Goal: Task Accomplishment & Management: Manage account settings

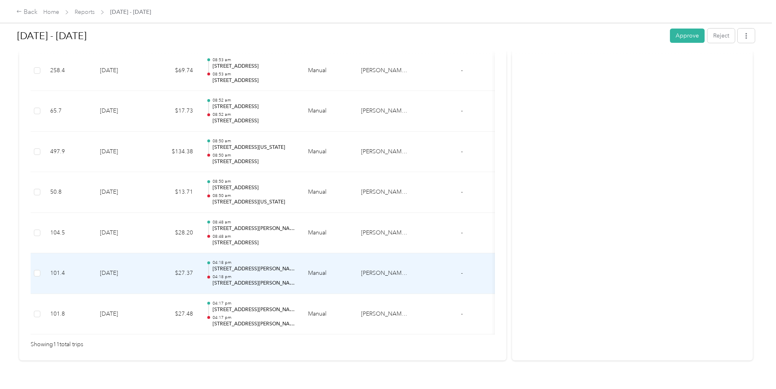
scroll to position [392, 0]
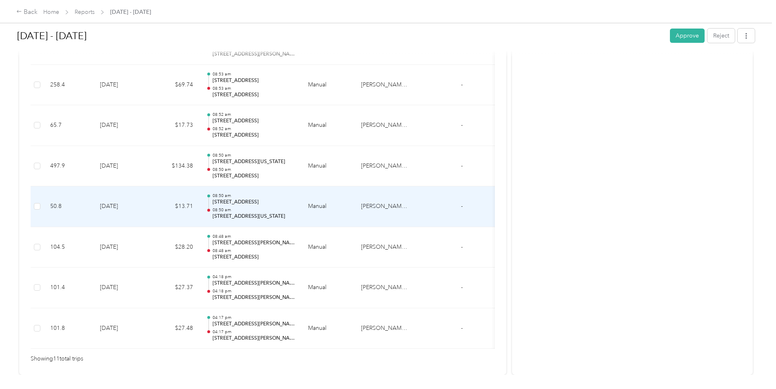
click at [276, 217] on p "[STREET_ADDRESS][US_STATE]" at bounding box center [254, 216] width 82 height 7
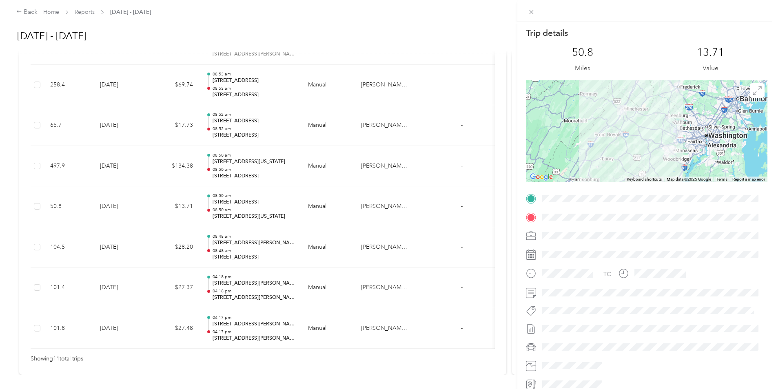
click at [260, 250] on div "Trip details This trip cannot be edited because it is either under review, appr…" at bounding box center [388, 194] width 776 height 389
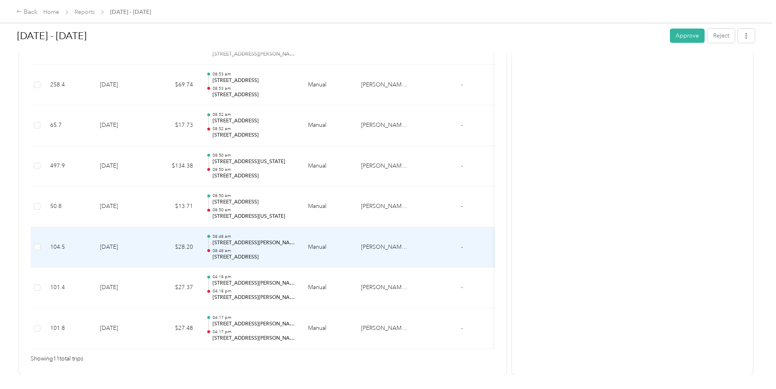
click at [260, 250] on p "08:48 am" at bounding box center [254, 251] width 82 height 6
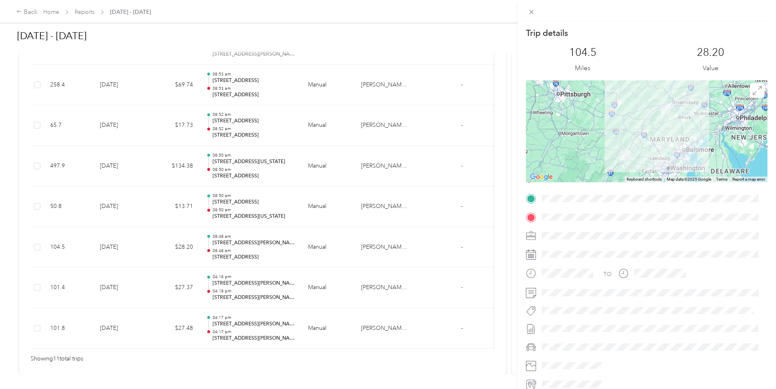
click at [245, 172] on div "Trip details This trip cannot be edited because it is either under review, appr…" at bounding box center [388, 194] width 776 height 389
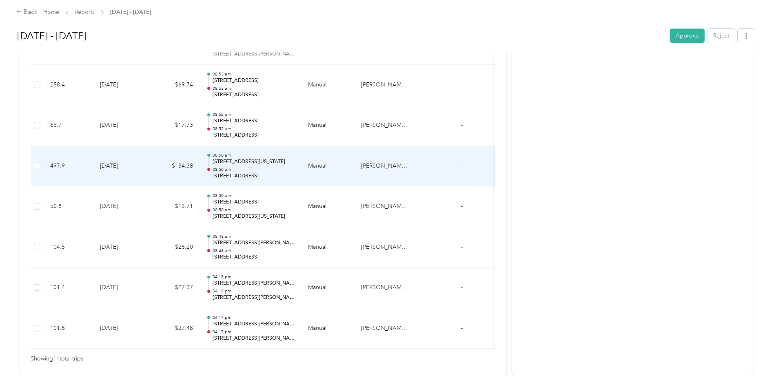
click at [252, 173] on p "129 Cane Branch Road, Walterboro" at bounding box center [254, 176] width 82 height 7
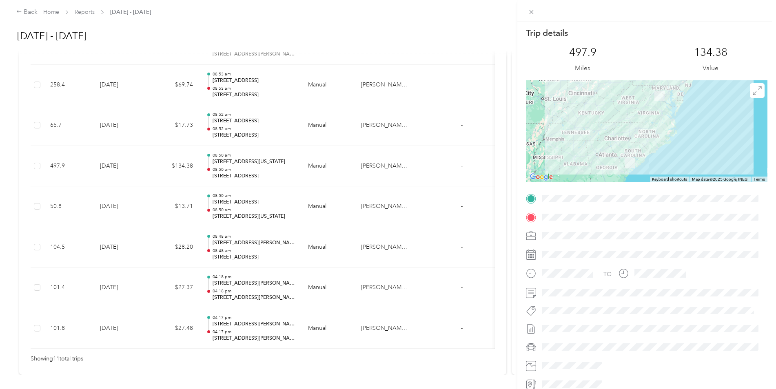
click at [253, 126] on div "Trip details This trip cannot be edited because it is either under review, appr…" at bounding box center [388, 194] width 776 height 389
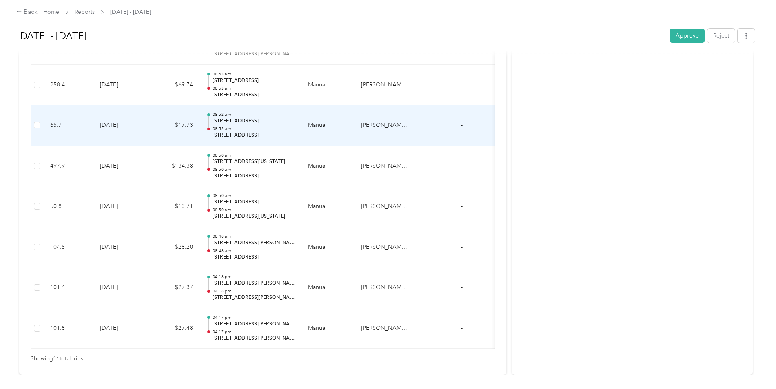
click at [253, 127] on p "08:52 am" at bounding box center [254, 129] width 82 height 6
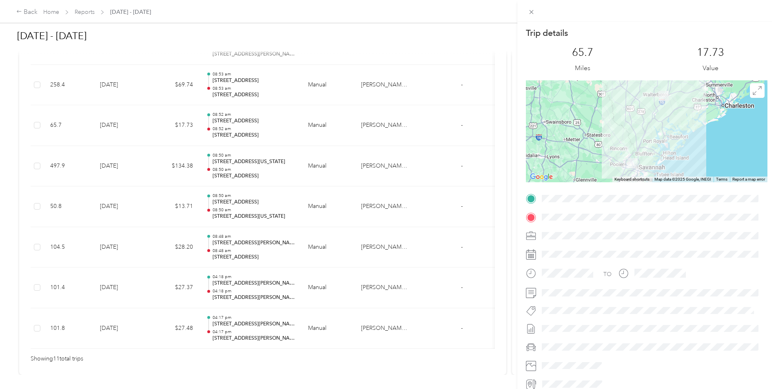
click at [252, 84] on div "Trip details This trip cannot be edited because it is either under review, appr…" at bounding box center [388, 194] width 776 height 389
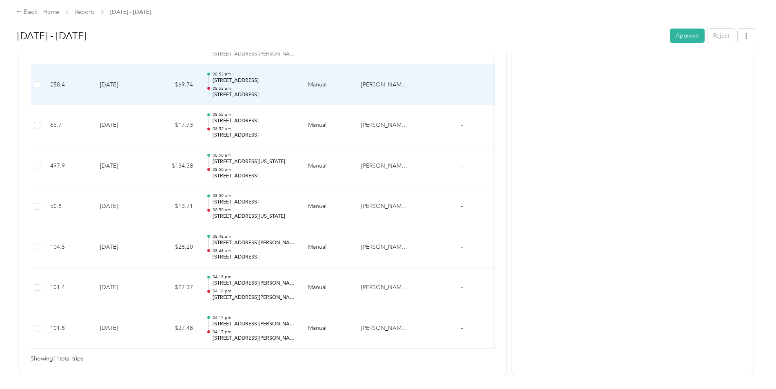
click at [252, 84] on p "1 Brampton Road, Savannah" at bounding box center [254, 80] width 82 height 7
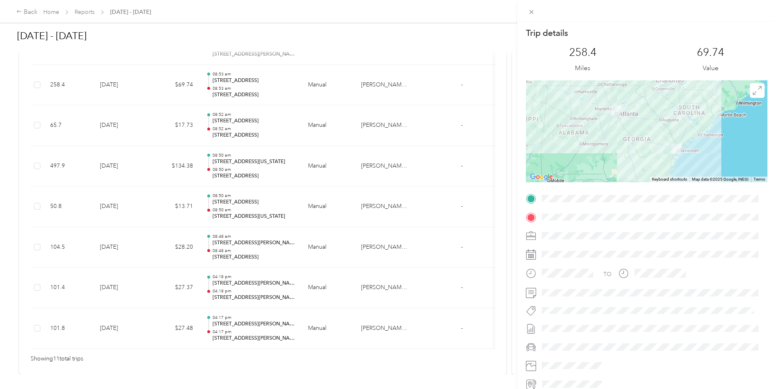
click at [151, 98] on div "Trip details This trip cannot be edited because it is either under review, appr…" at bounding box center [388, 194] width 776 height 389
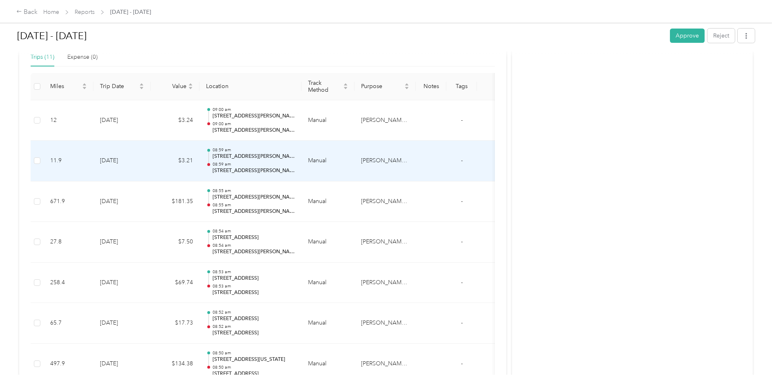
scroll to position [147, 0]
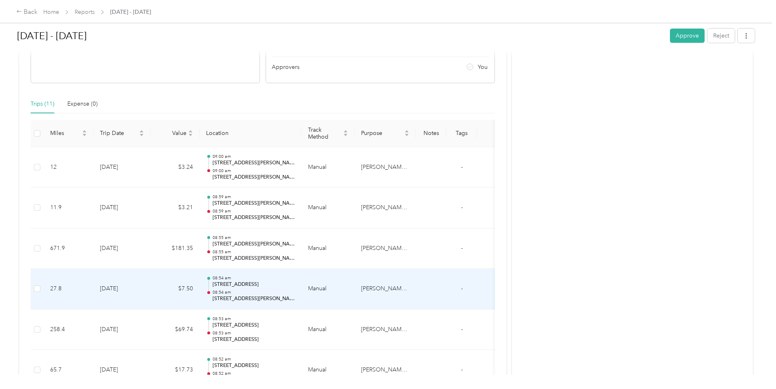
click at [238, 286] on p "3398 Piedmont Road Northeast, Atlanta" at bounding box center [254, 284] width 82 height 7
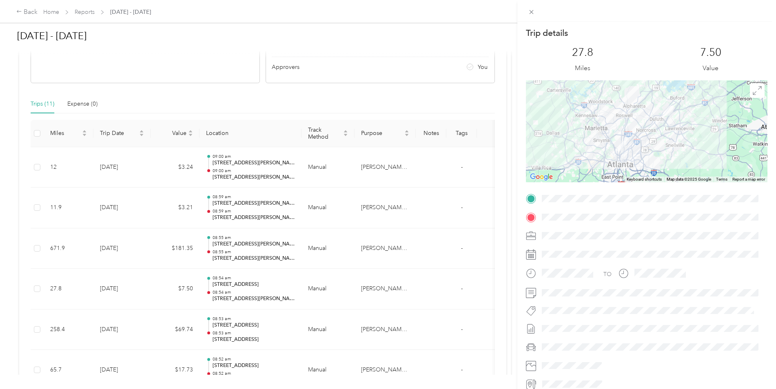
click at [242, 246] on div "Trip details This trip cannot be edited because it is either under review, appr…" at bounding box center [388, 194] width 776 height 389
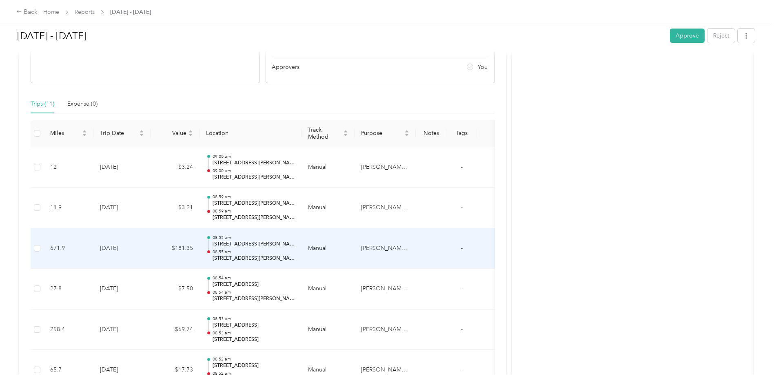
click at [242, 246] on p "315 Shawnee N Dr, Suwanee" at bounding box center [254, 244] width 82 height 7
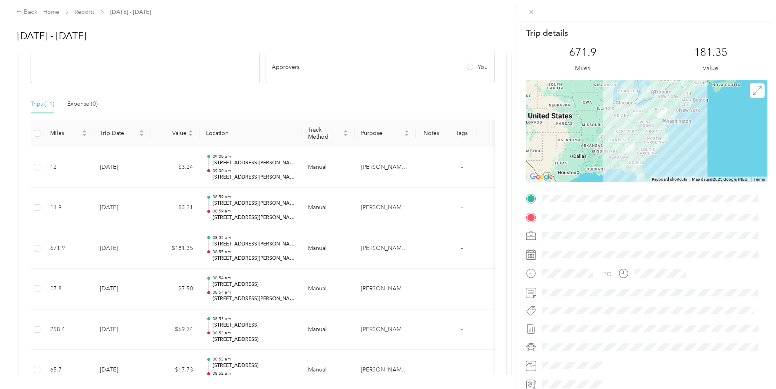
click at [247, 209] on div "Trip details This trip cannot be edited because it is either under review, appr…" at bounding box center [388, 194] width 776 height 389
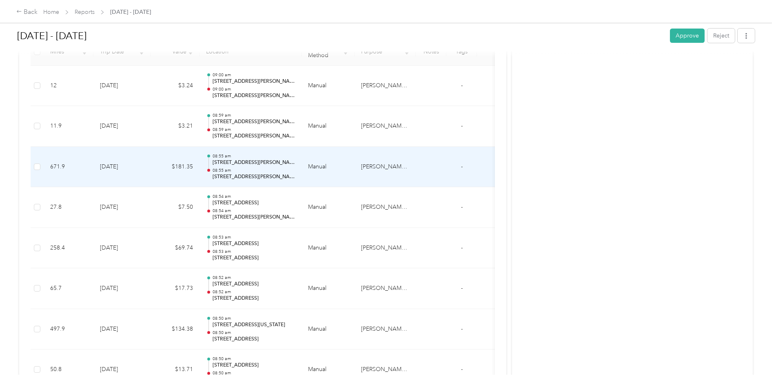
scroll to position [188, 0]
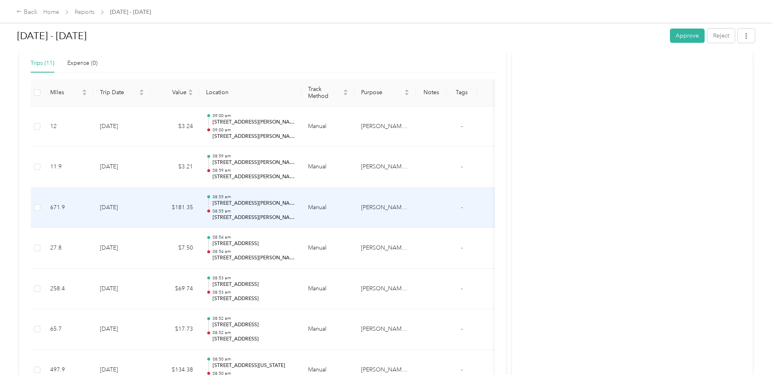
click at [244, 209] on p "08:55 am" at bounding box center [254, 212] width 82 height 6
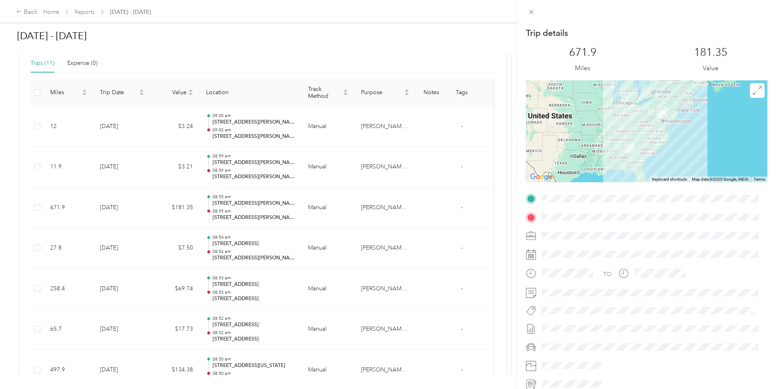
click at [252, 135] on div "Trip details This trip cannot be edited because it is either under review, appr…" at bounding box center [388, 194] width 776 height 389
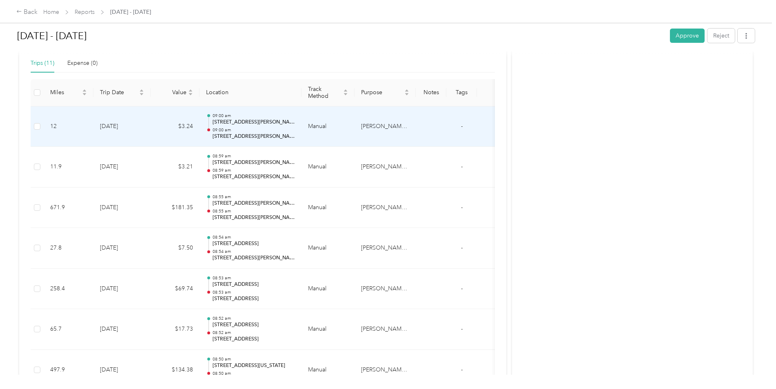
click at [258, 132] on p "09:00 am" at bounding box center [254, 130] width 82 height 6
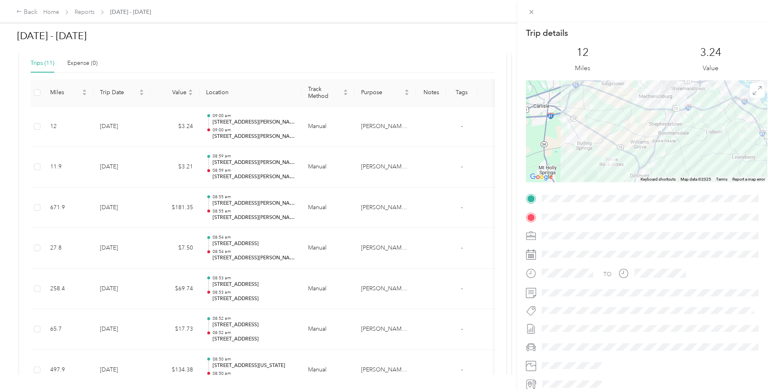
click at [277, 276] on div "Trip details This trip cannot be edited because it is either under review, appr…" at bounding box center [388, 194] width 776 height 389
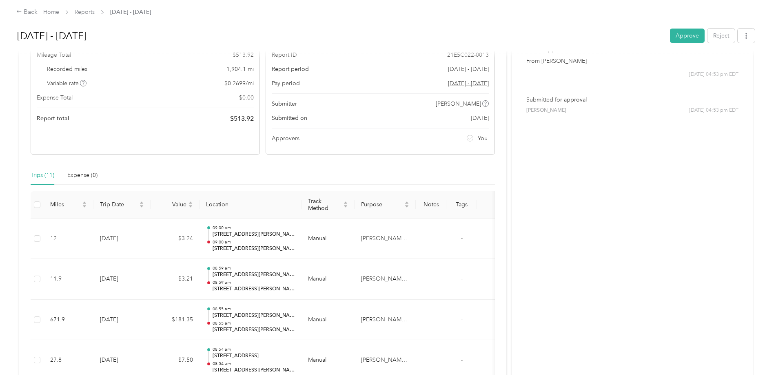
scroll to position [0, 0]
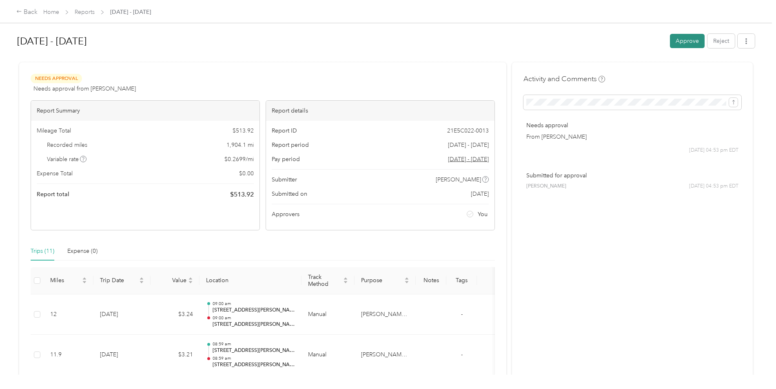
click at [683, 43] on button "Approve" at bounding box center [687, 41] width 35 height 14
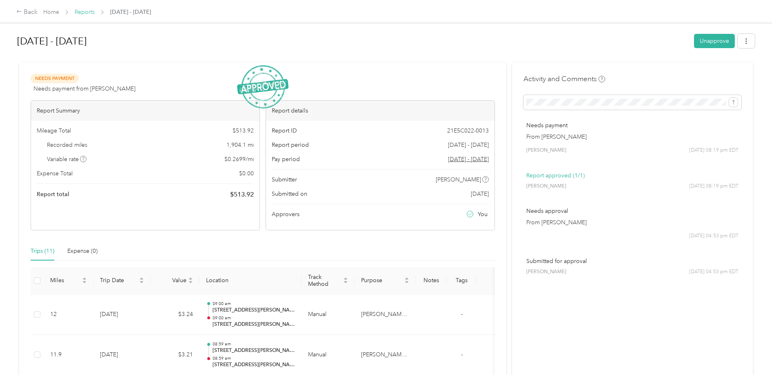
click at [81, 10] on link "Reports" at bounding box center [85, 12] width 20 height 7
